Goal: Information Seeking & Learning: Learn about a topic

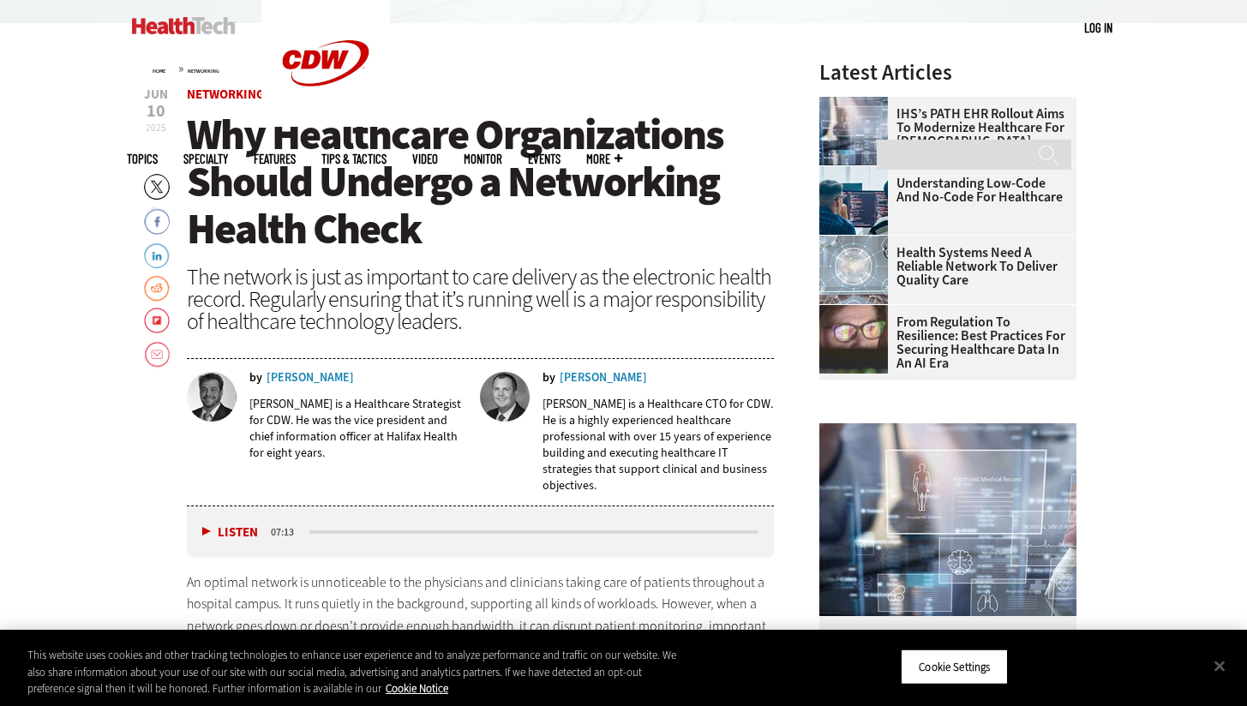
scroll to position [564, 0]
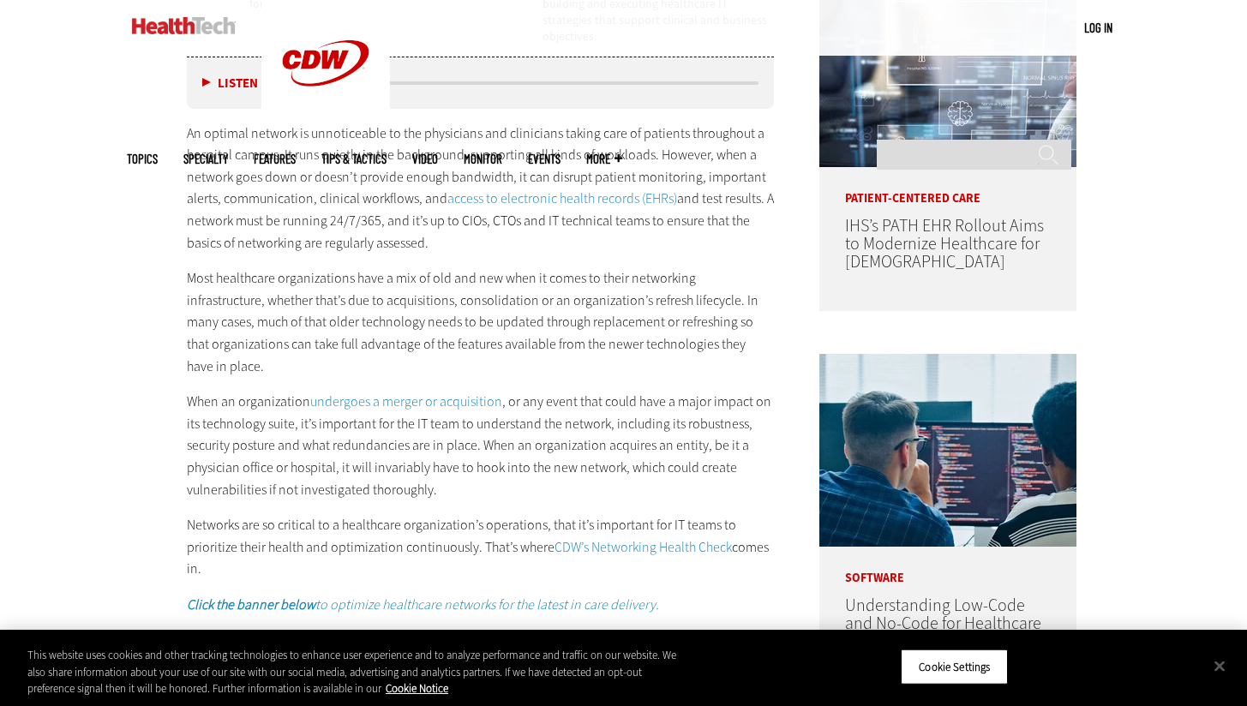
scroll to position [1014, 0]
click at [415, 392] on link "undergoes a merger or acquisition" at bounding box center [406, 401] width 192 height 18
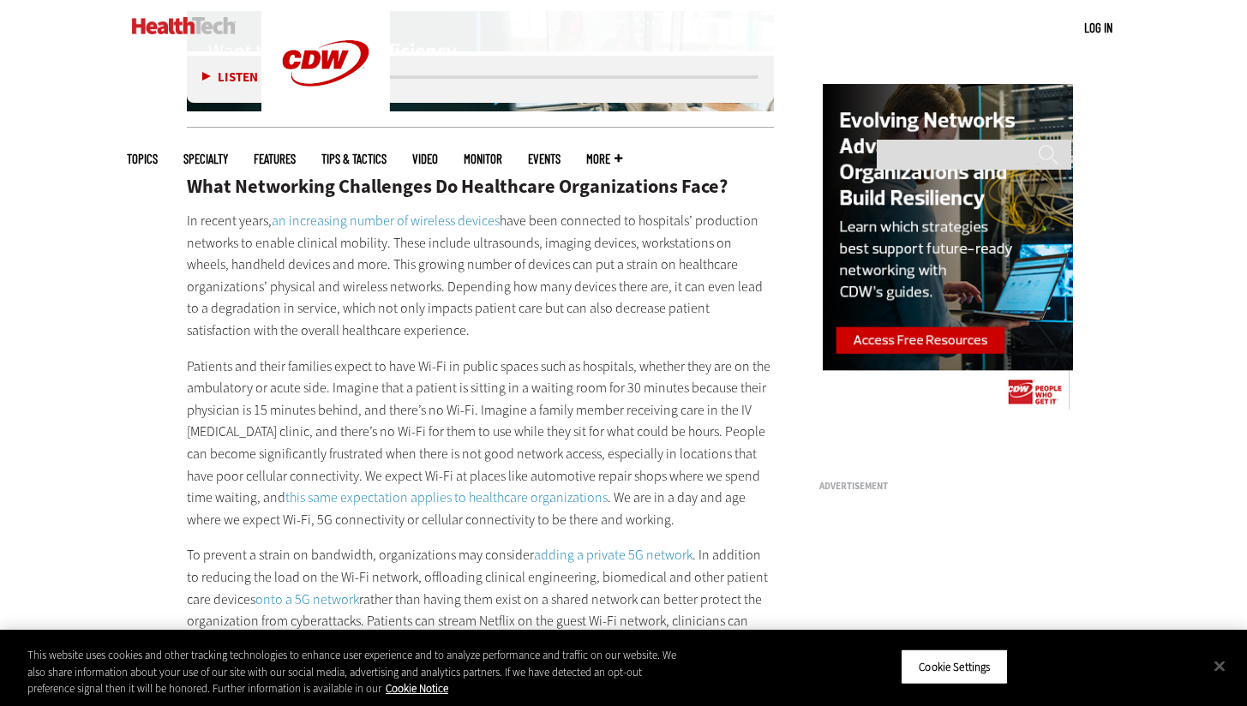
scroll to position [1675, 0]
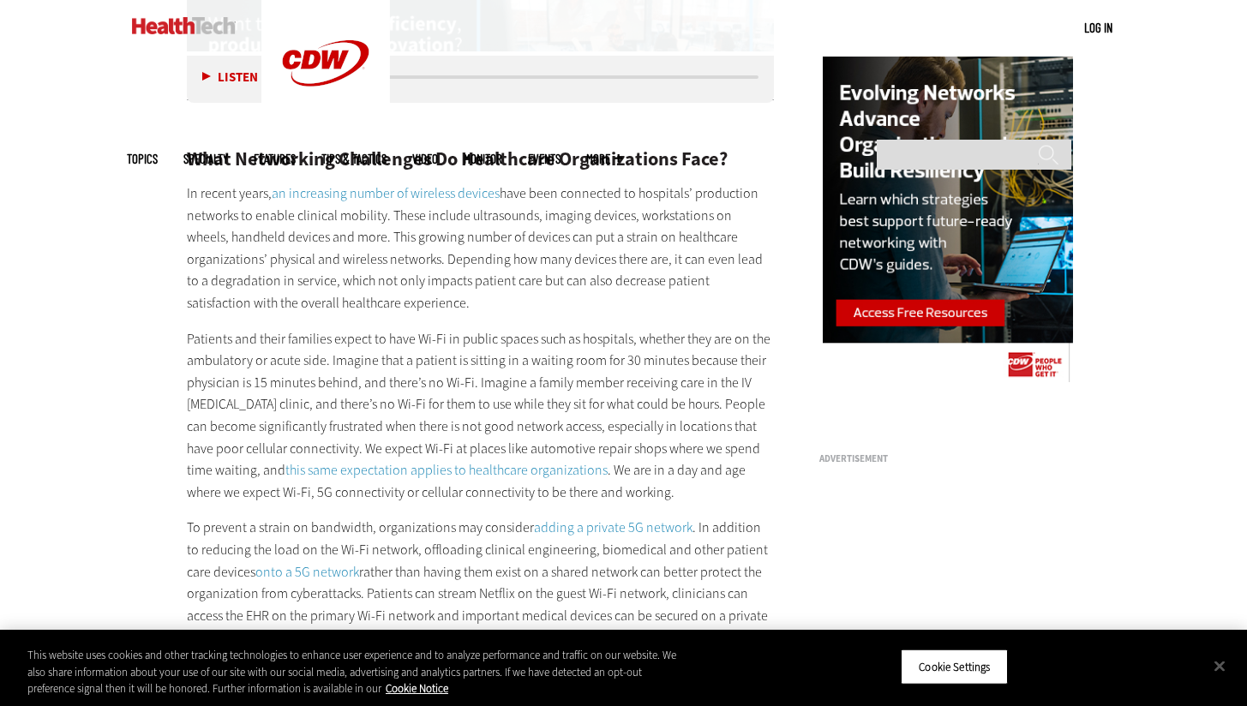
click at [475, 517] on p "To prevent a strain on bandwidth, organizations may consider adding a private 5…" at bounding box center [481, 583] width 588 height 132
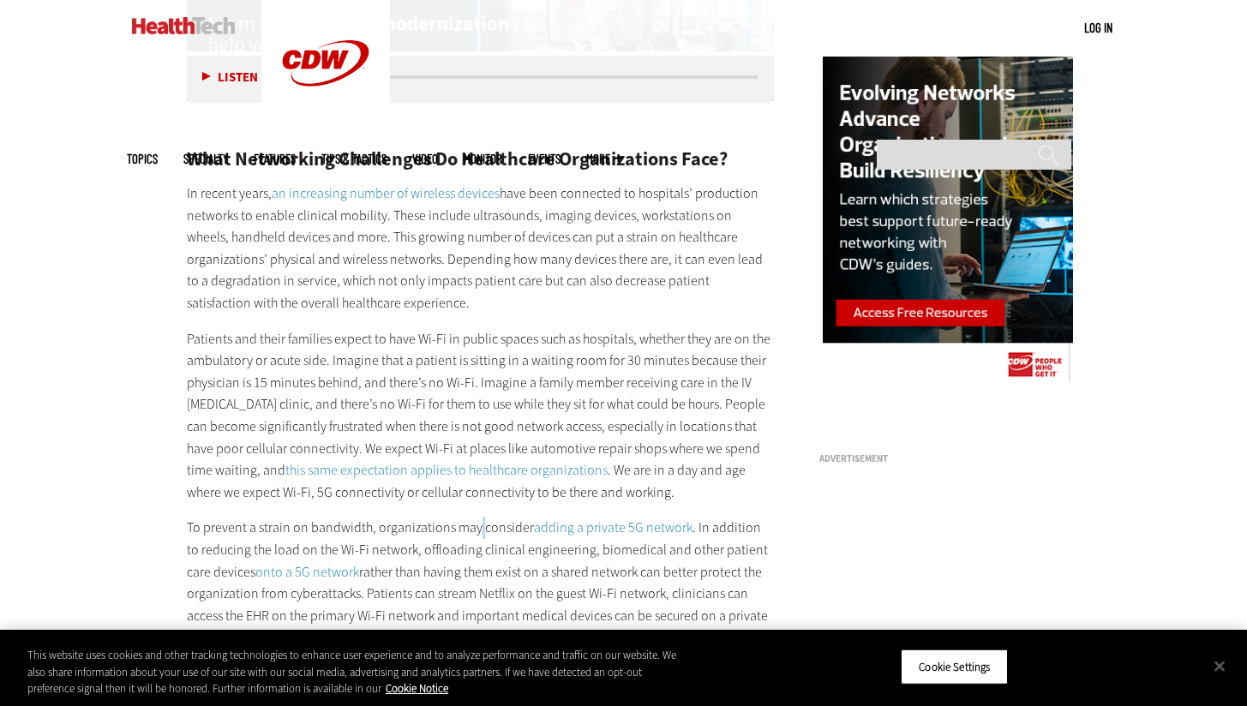
click at [475, 517] on p "To prevent a strain on bandwidth, organizations may consider adding a private 5…" at bounding box center [481, 583] width 588 height 132
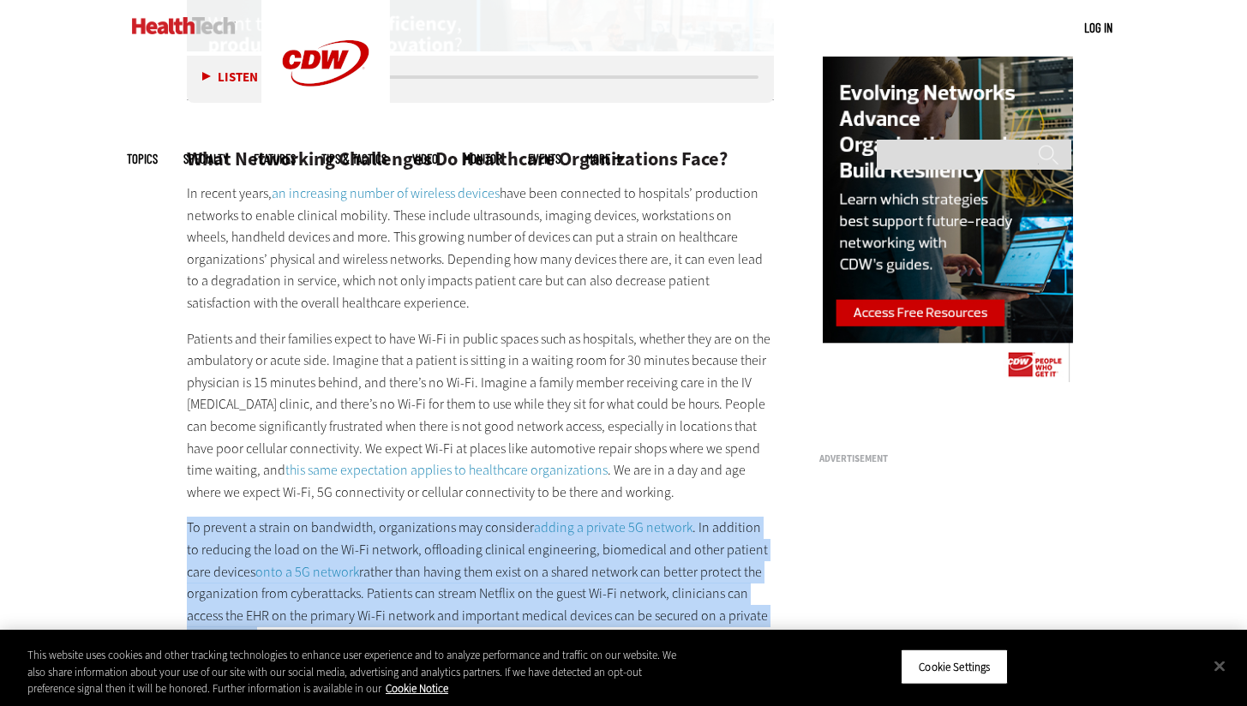
click at [475, 517] on p "To prevent a strain on bandwidth, organizations may consider adding a private 5…" at bounding box center [481, 583] width 588 height 132
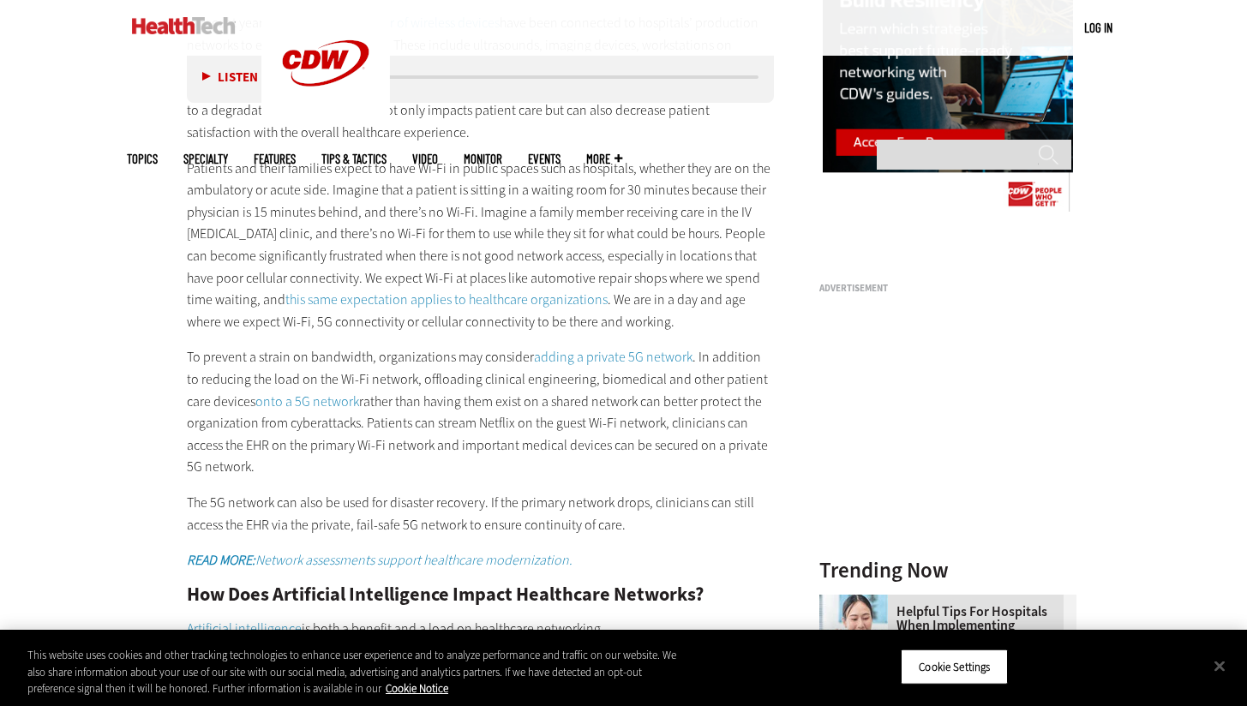
scroll to position [1849, 0]
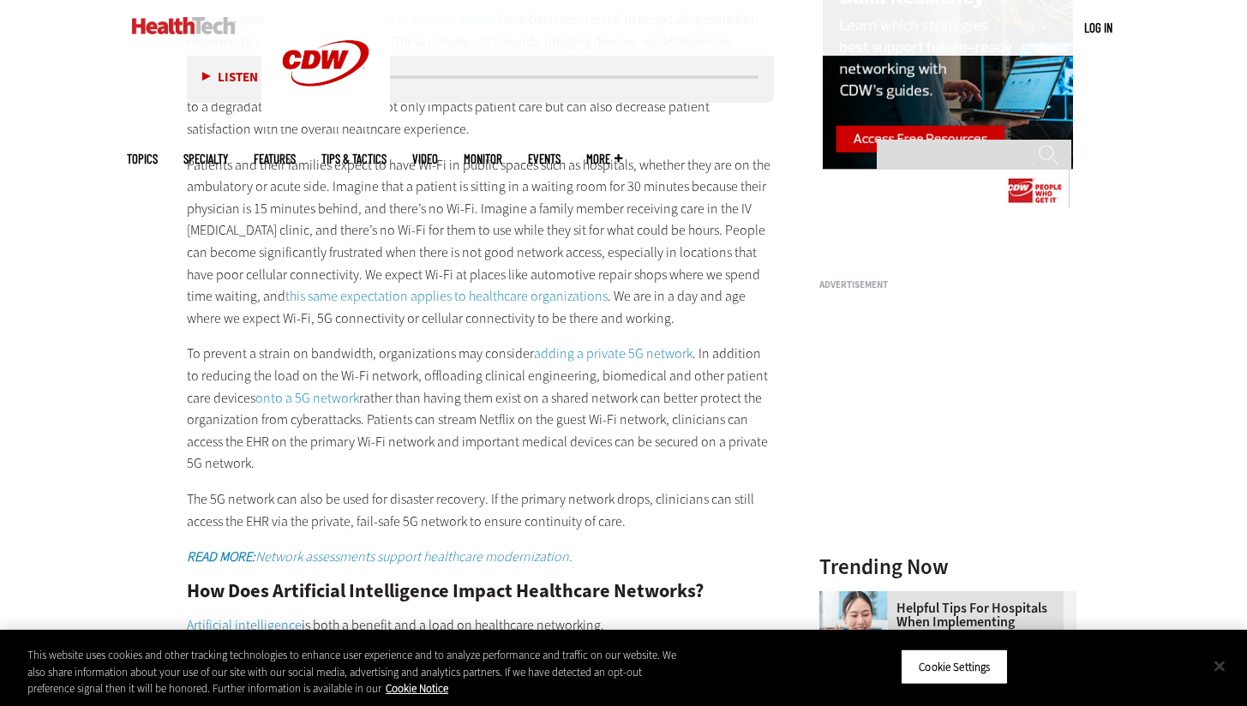
click at [1219, 677] on button "Close" at bounding box center [1220, 666] width 38 height 38
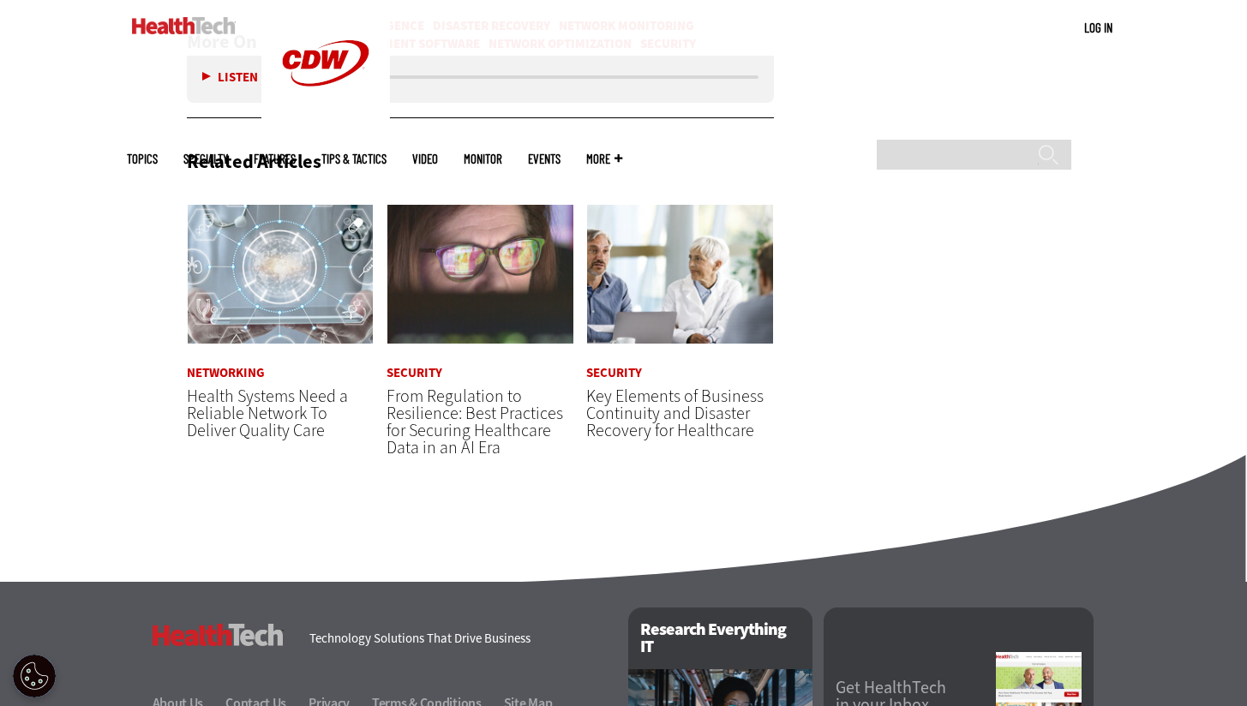
scroll to position [3695, 0]
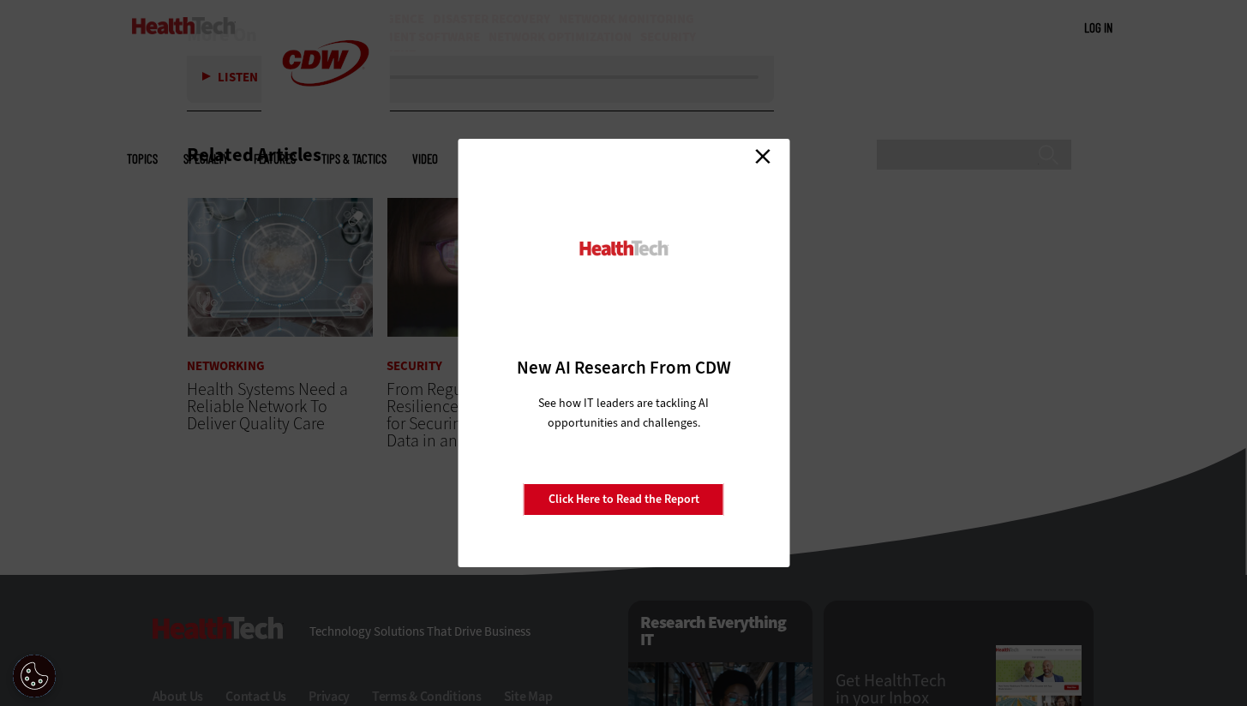
click at [764, 159] on link "Close" at bounding box center [763, 156] width 26 height 26
